Goal: Task Accomplishment & Management: Manage account settings

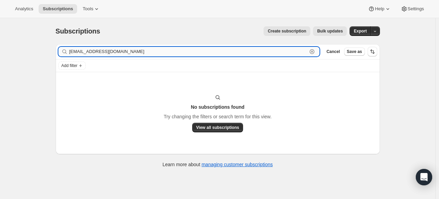
click at [135, 54] on input "[EMAIL_ADDRESS][DOMAIN_NAME]" at bounding box center [188, 52] width 239 height 10
paste input "eczauderna@me"
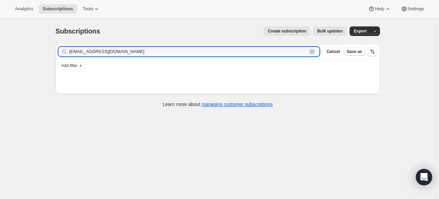
type input "[EMAIL_ADDRESS][DOMAIN_NAME]"
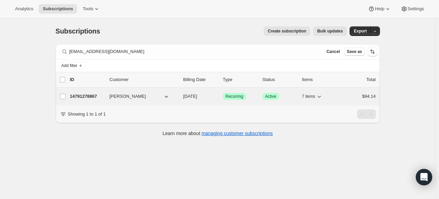
click at [83, 96] on p "14791278867" at bounding box center [87, 96] width 34 height 7
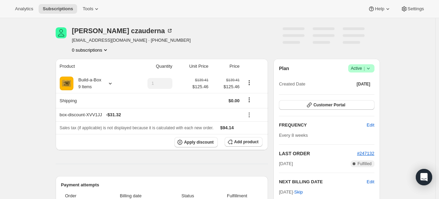
scroll to position [34, 0]
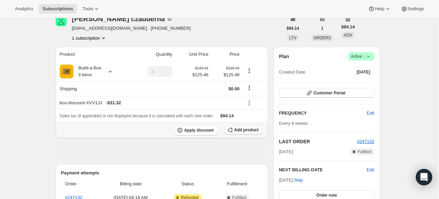
click at [232, 130] on icon "button" at bounding box center [230, 129] width 7 height 7
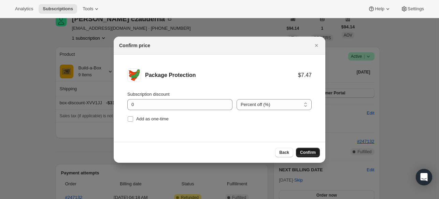
click at [314, 153] on span "Confirm" at bounding box center [308, 152] width 16 height 5
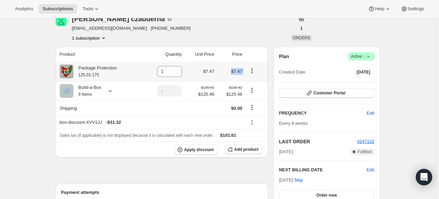
drag, startPoint x: 248, startPoint y: 68, endPoint x: 233, endPoint y: 72, distance: 15.5
click at [233, 72] on tr "Package Protection 125.01-175 1 $7.47 $7.47" at bounding box center [162, 71] width 213 height 19
copy tr "$7.47"
click at [71, 5] on button "Subscriptions" at bounding box center [58, 9] width 39 height 10
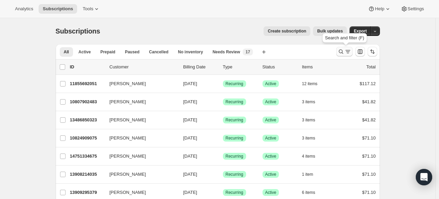
click at [345, 52] on icon "Search and filter results" at bounding box center [341, 51] width 7 height 7
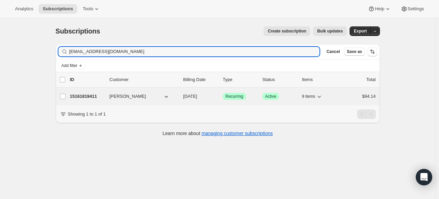
type input "[EMAIL_ADDRESS][DOMAIN_NAME]"
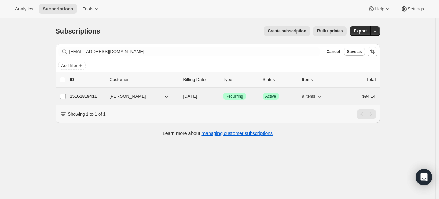
click at [96, 97] on p "15161819411" at bounding box center [87, 96] width 34 height 7
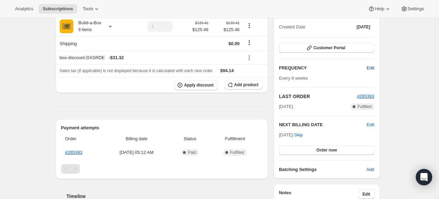
scroll to position [68, 0]
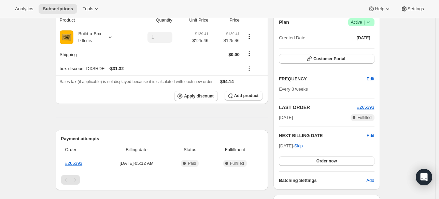
click at [371, 22] on icon at bounding box center [368, 22] width 7 height 7
click at [344, 42] on button "Cancel subscription" at bounding box center [360, 47] width 43 height 11
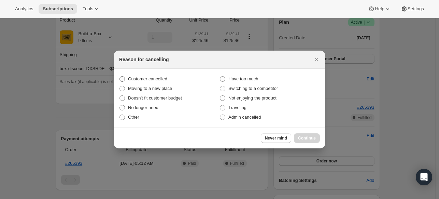
click at [163, 78] on span "Customer cancelled" at bounding box center [147, 78] width 39 height 5
click at [120, 77] on input "Customer cancelled" at bounding box center [120, 76] width 0 height 0
radio input "true"
drag, startPoint x: 249, startPoint y: 97, endPoint x: 257, endPoint y: 101, distance: 8.4
click at [249, 98] on span "Not enjoying the product" at bounding box center [253, 97] width 48 height 5
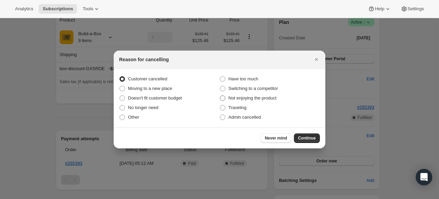
click at [220, 96] on input "Not enjoying the product" at bounding box center [220, 95] width 0 height 0
radio input "true"
radio input "false"
click at [305, 138] on span "Continue" at bounding box center [307, 137] width 18 height 5
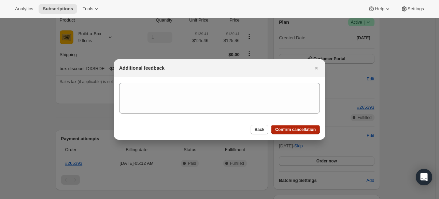
click at [303, 133] on button "Confirm cancellation" at bounding box center [295, 130] width 49 height 10
